Goal: Task Accomplishment & Management: Manage account settings

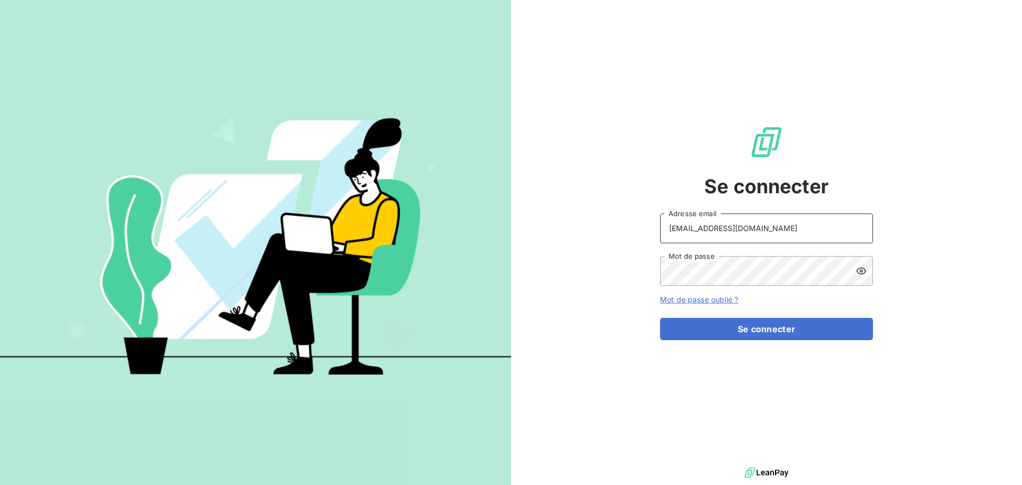
click at [794, 230] on input "[EMAIL_ADDRESS][DOMAIN_NAME]" at bounding box center [766, 228] width 213 height 30
type input "[PERSON_NAME][EMAIL_ADDRESS][DOMAIN_NAME]"
click at [747, 325] on button "Se connecter" at bounding box center [766, 329] width 213 height 22
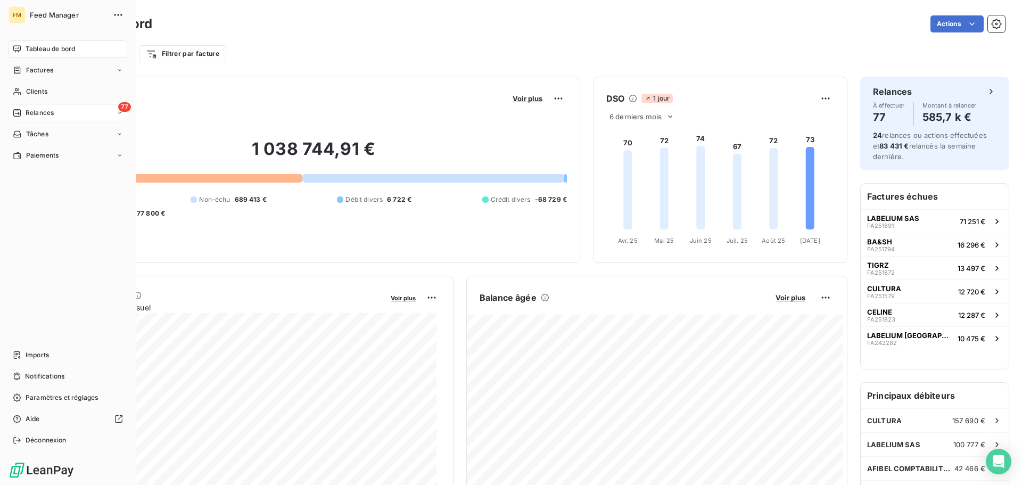
click at [29, 120] on div "77 Relances" at bounding box center [68, 112] width 119 height 17
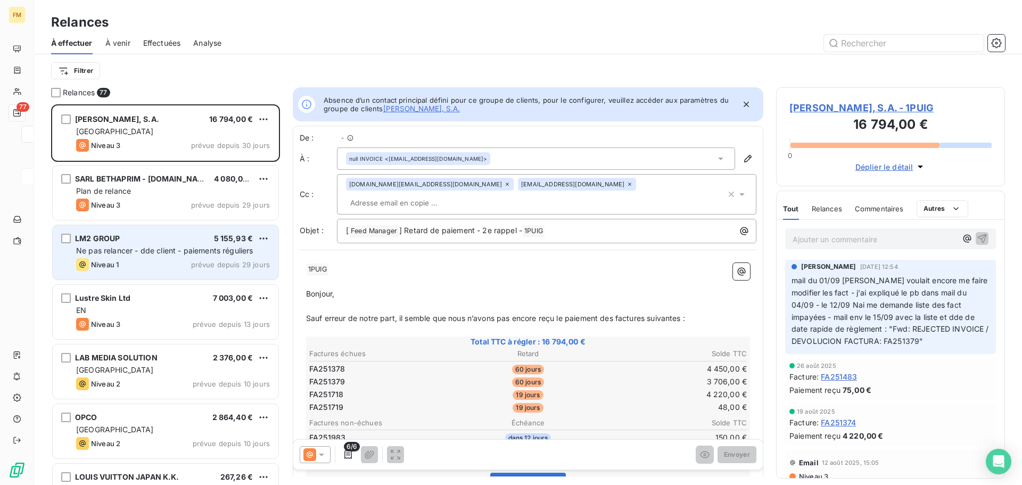
scroll to position [9, 9]
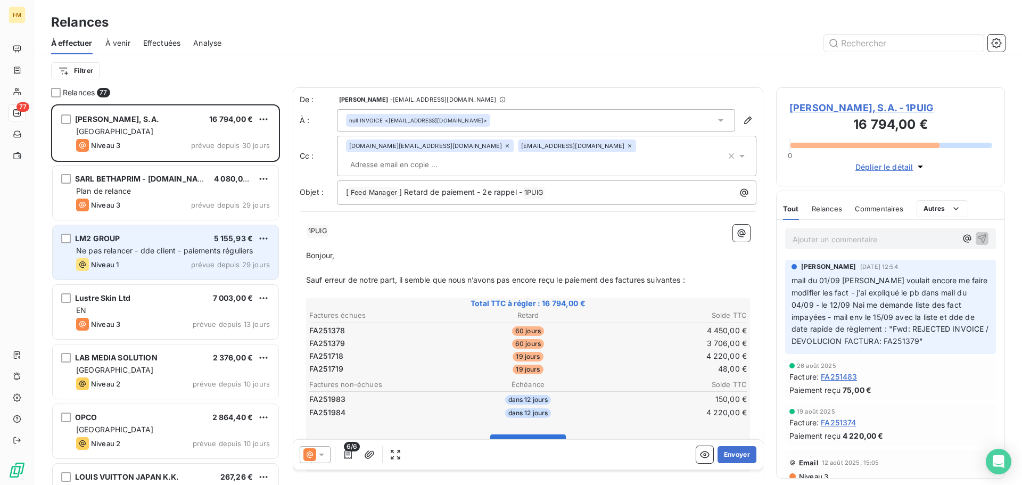
click at [147, 254] on span "Ne pas relancer - dde client - paiements réguliers" at bounding box center [164, 250] width 177 height 9
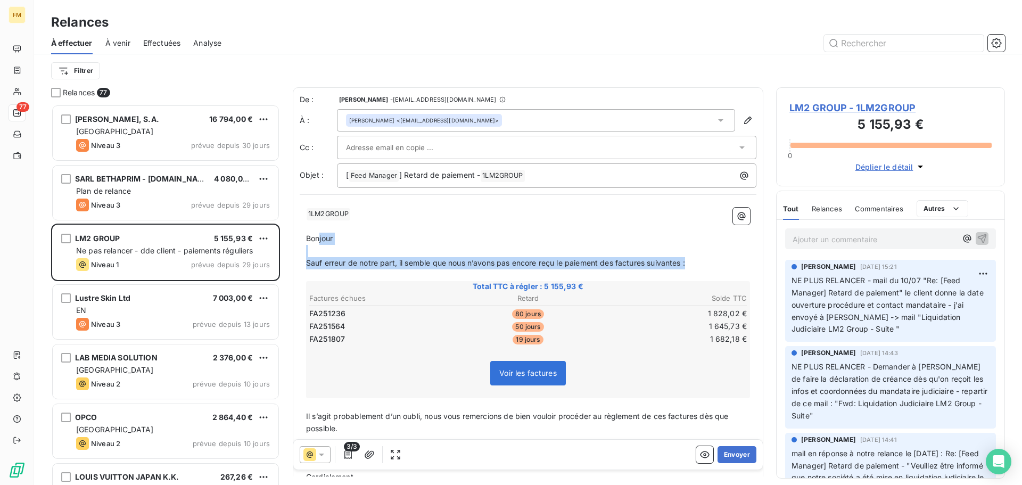
drag, startPoint x: 694, startPoint y: 261, endPoint x: 314, endPoint y: 237, distance: 380.8
click at [314, 237] on div "﻿ 1LM2GROUP ﻿ ﻿ ﻿ Bonjour ﻿ Sauf erreur de notre part, il semble que nous n’avo…" at bounding box center [528, 351] width 444 height 286
copy div "Bonjour ﻿ Sauf erreur de notre part, il semble que nous n’avons pas encore reçu…"
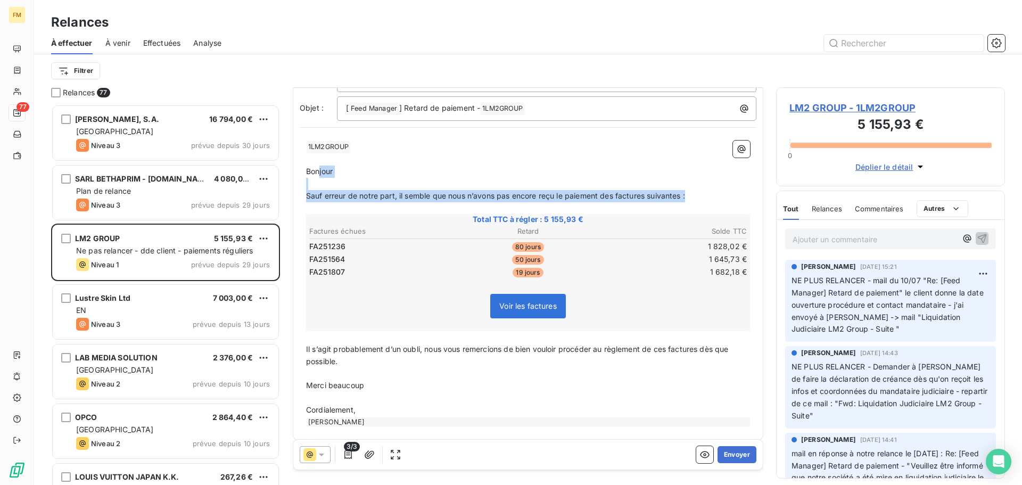
scroll to position [75, 0]
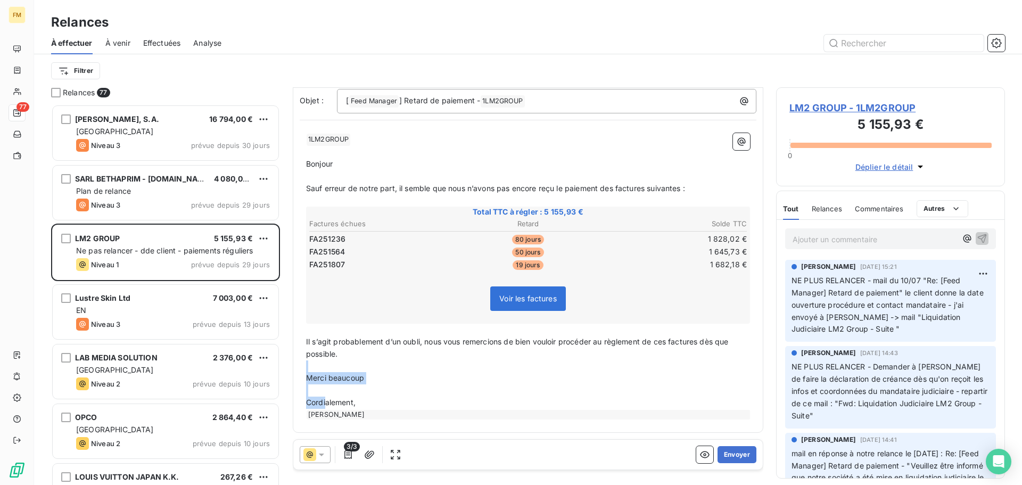
drag, startPoint x: 378, startPoint y: 399, endPoint x: 327, endPoint y: 398, distance: 50.6
click at [327, 398] on p "Cordialement," at bounding box center [528, 403] width 444 height 12
click at [402, 409] on div "[PERSON_NAME]" at bounding box center [528, 414] width 444 height 11
drag, startPoint x: 375, startPoint y: 382, endPoint x: 302, endPoint y: 379, distance: 72.5
click at [302, 379] on div "﻿ 1LM2GROUP ﻿ ﻿ ﻿ Bonjour ﻿ Sauf erreur de notre part, il semble que nous n’avo…" at bounding box center [528, 276] width 457 height 299
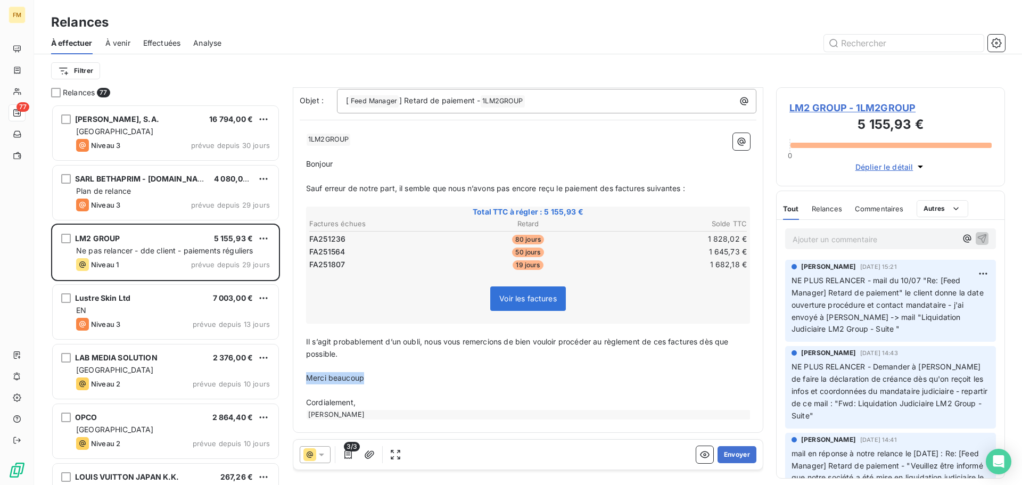
copy span "Merci beaucoup"
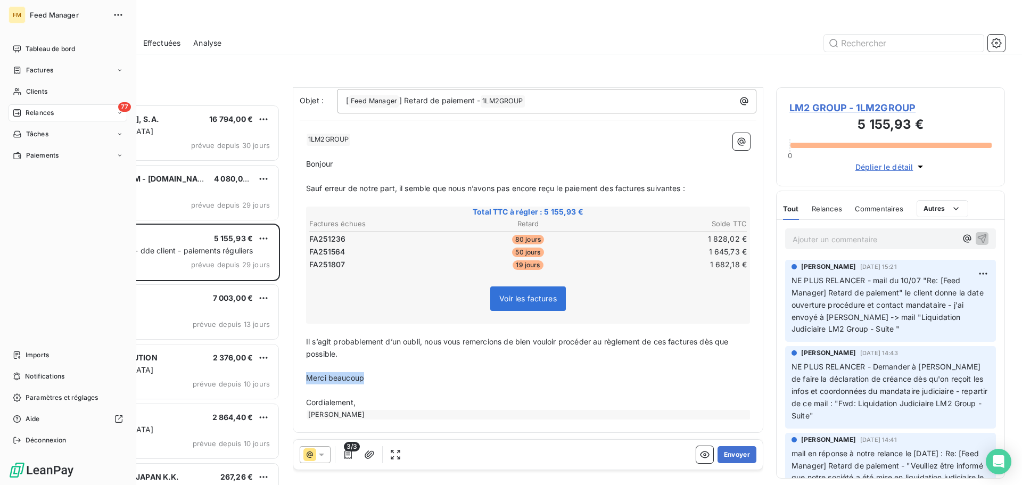
click at [21, 14] on div "FM" at bounding box center [17, 14] width 17 height 17
click at [30, 442] on span "Déconnexion" at bounding box center [46, 440] width 41 height 10
